Goal: Task Accomplishment & Management: Manage account settings

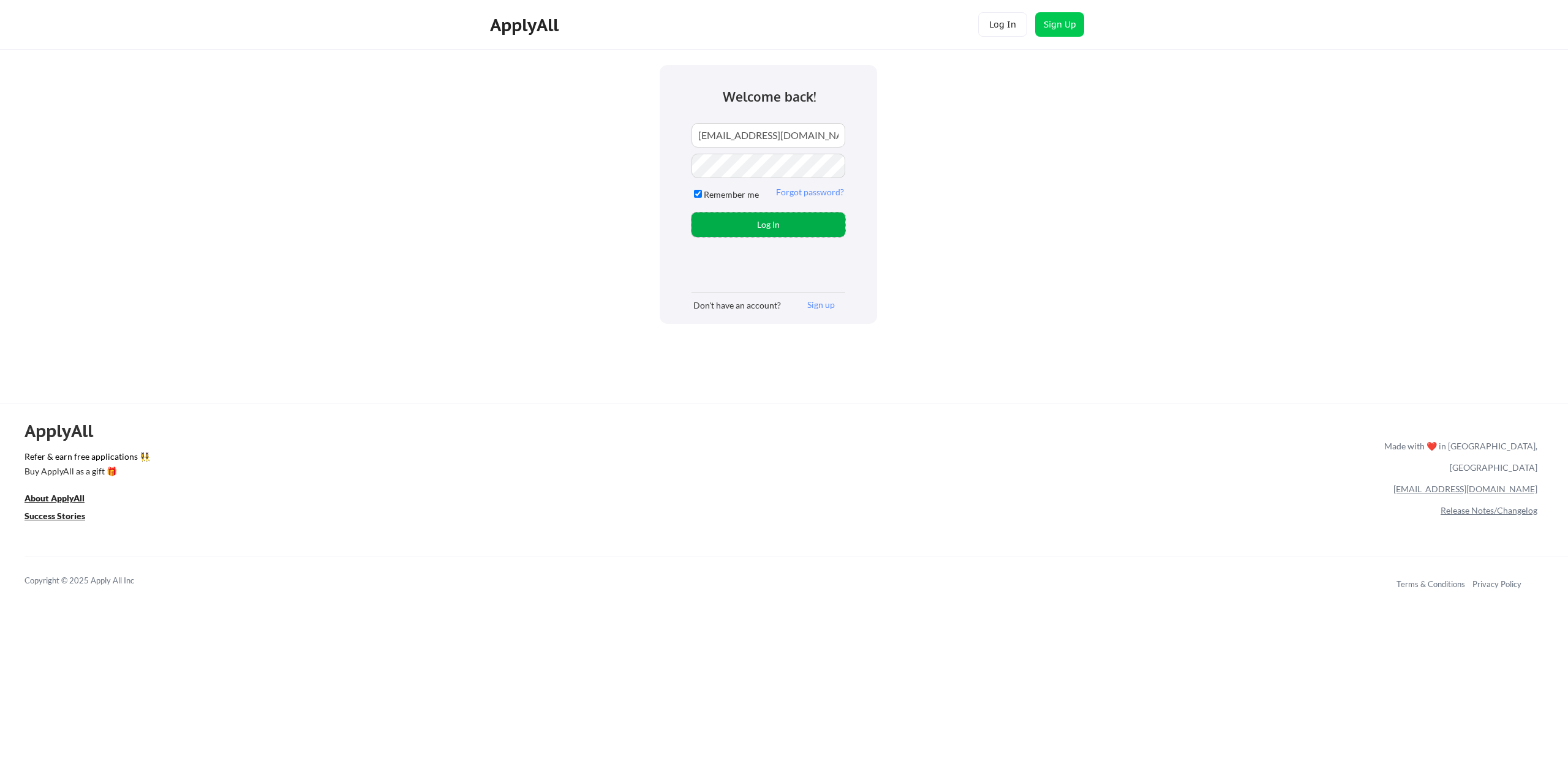
click at [741, 218] on button "Log In" at bounding box center [768, 225] width 154 height 25
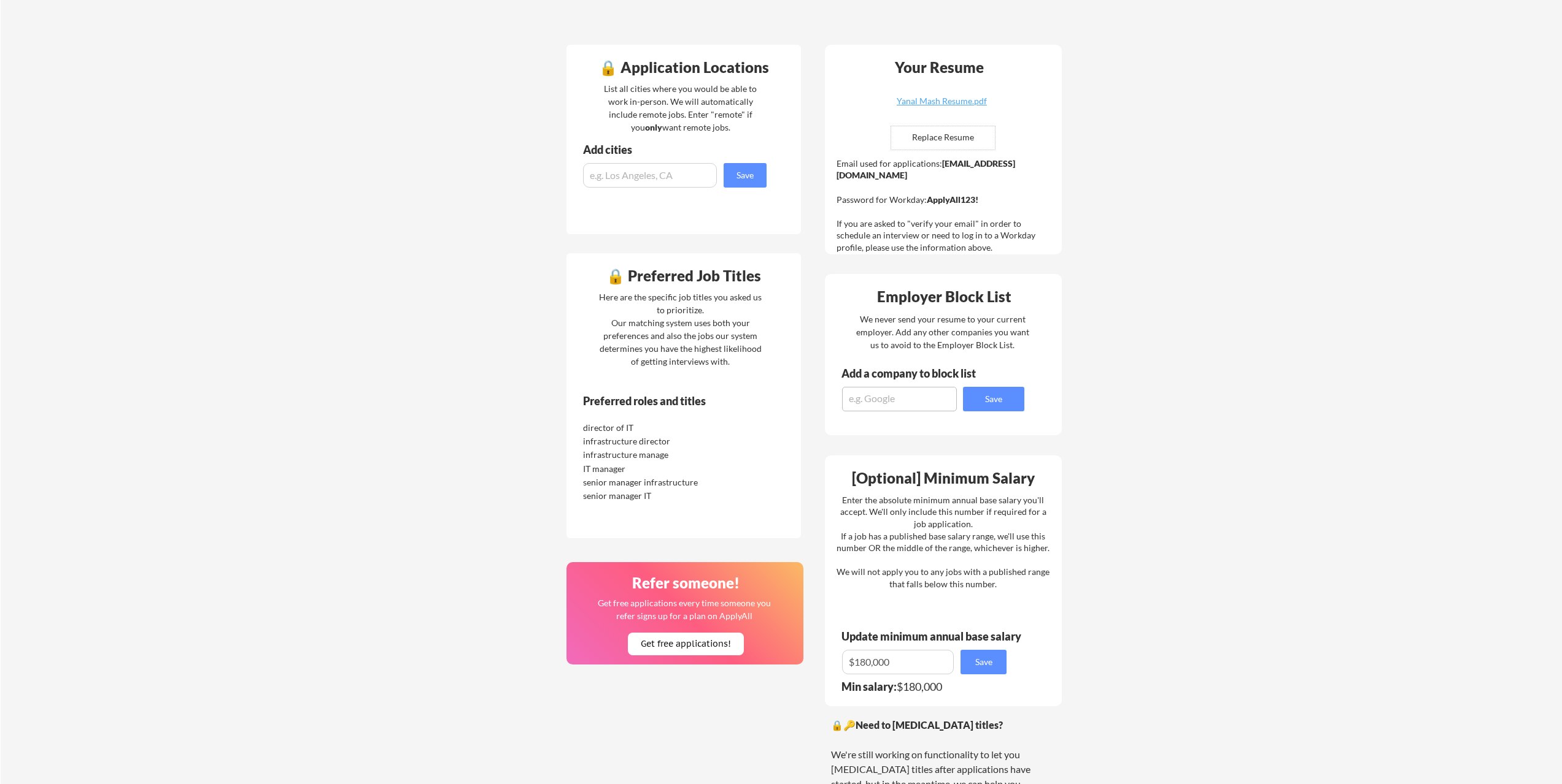
scroll to position [327, 0]
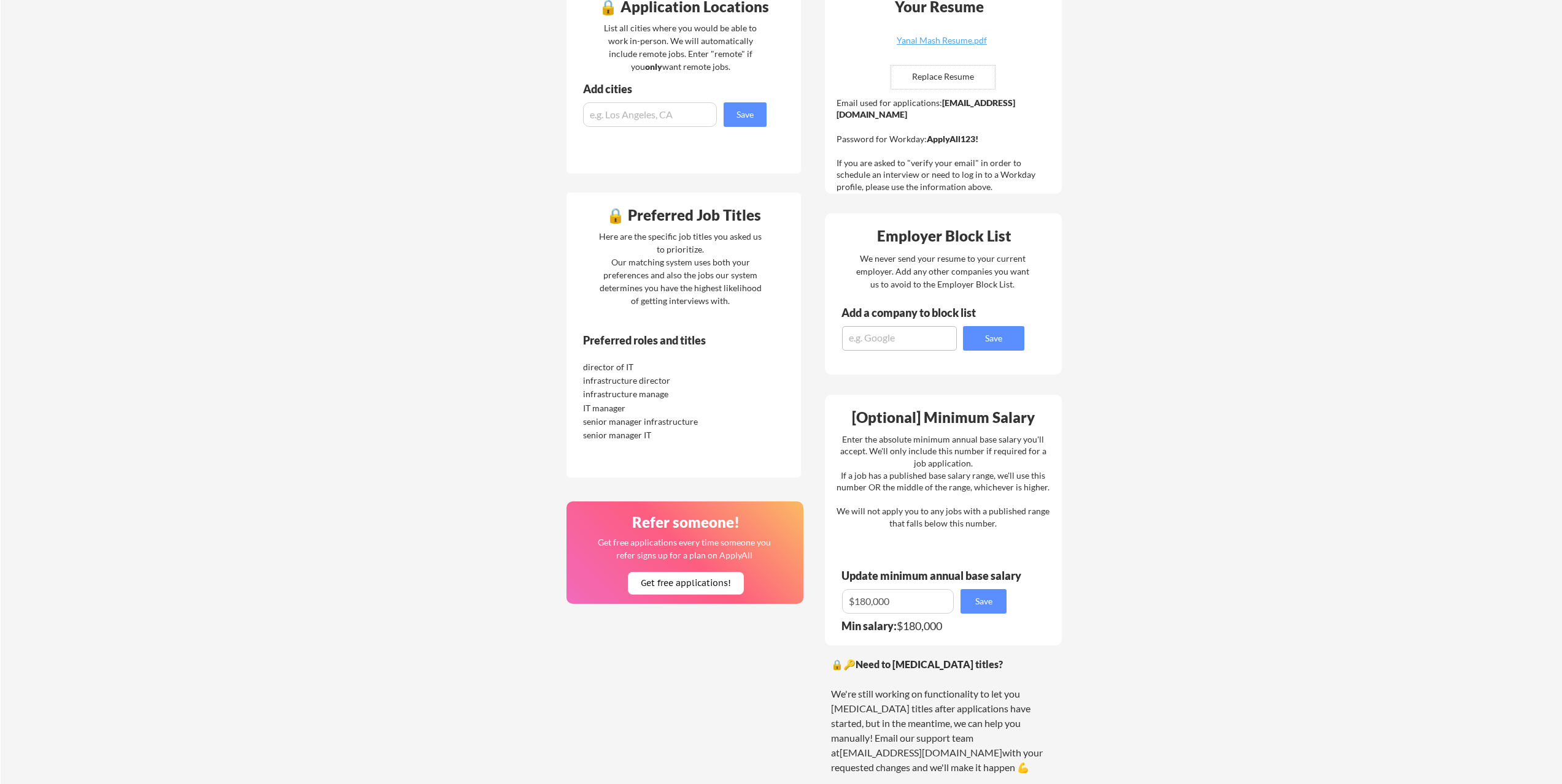
click at [686, 233] on div "Here are the specific job titles you asked us to prioritize. Our matching syste…" at bounding box center [680, 268] width 169 height 78
click at [671, 335] on div "Preferred roles and titles" at bounding box center [667, 340] width 167 height 11
click at [645, 422] on div "senior manager infrastructure" at bounding box center [648, 422] width 130 height 12
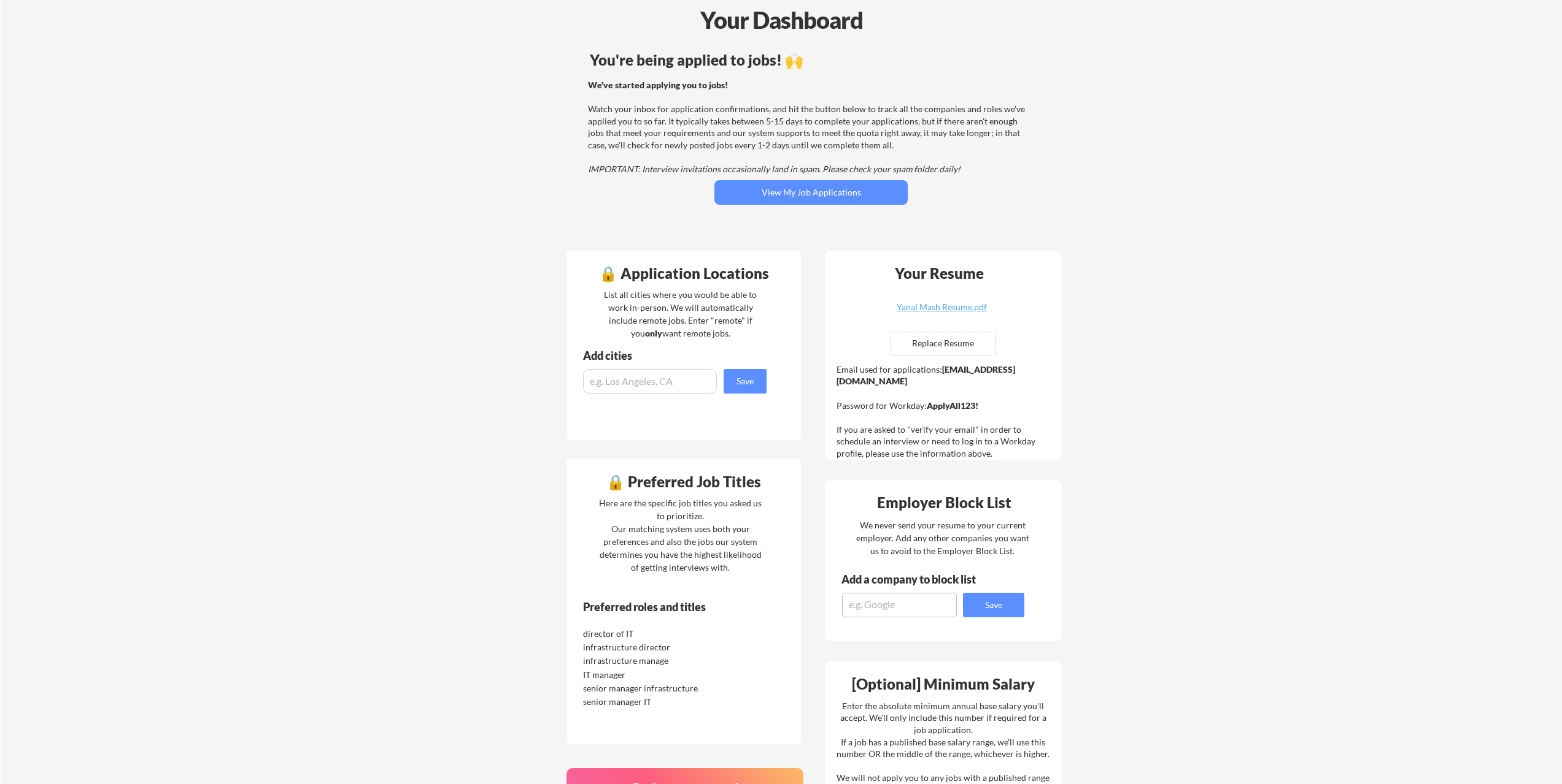
scroll to position [0, 0]
